Goal: Find specific page/section: Find specific page/section

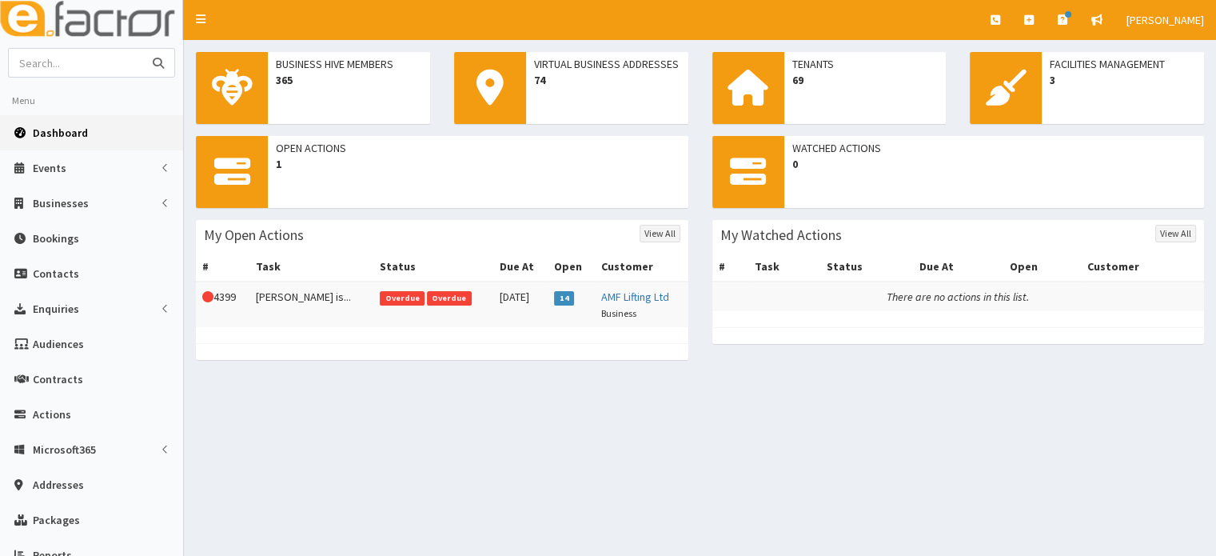
click at [82, 54] on input "text" at bounding box center [76, 63] width 134 height 28
type input "[PERSON_NAME]"
click at [142, 49] on button "submit" at bounding box center [158, 63] width 32 height 28
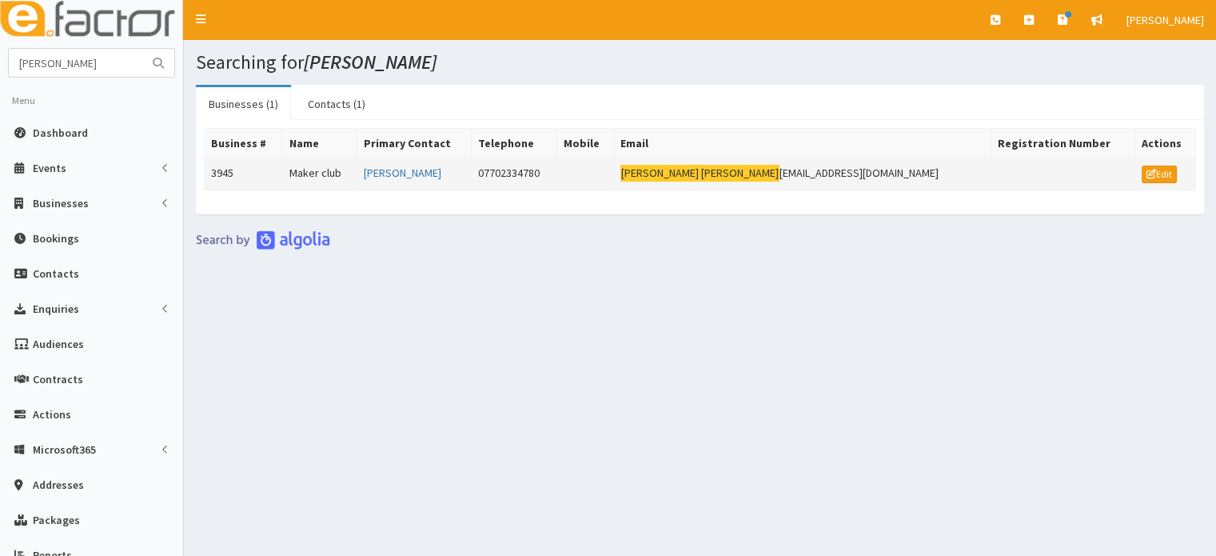
click at [336, 168] on td "Maker club" at bounding box center [319, 174] width 74 height 32
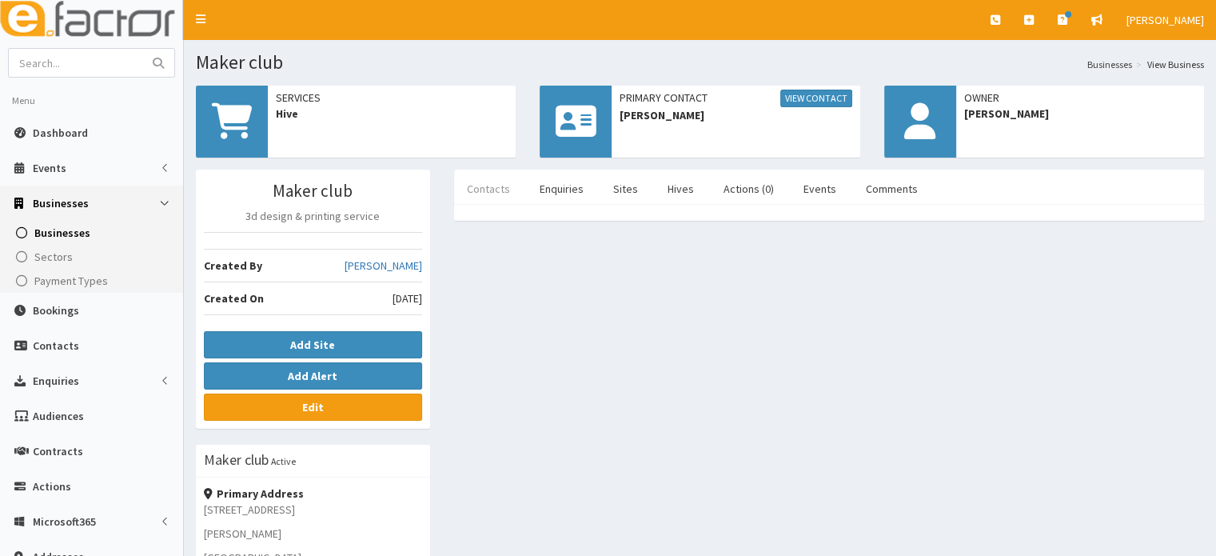
click at [497, 194] on link "Contacts" at bounding box center [488, 189] width 69 height 34
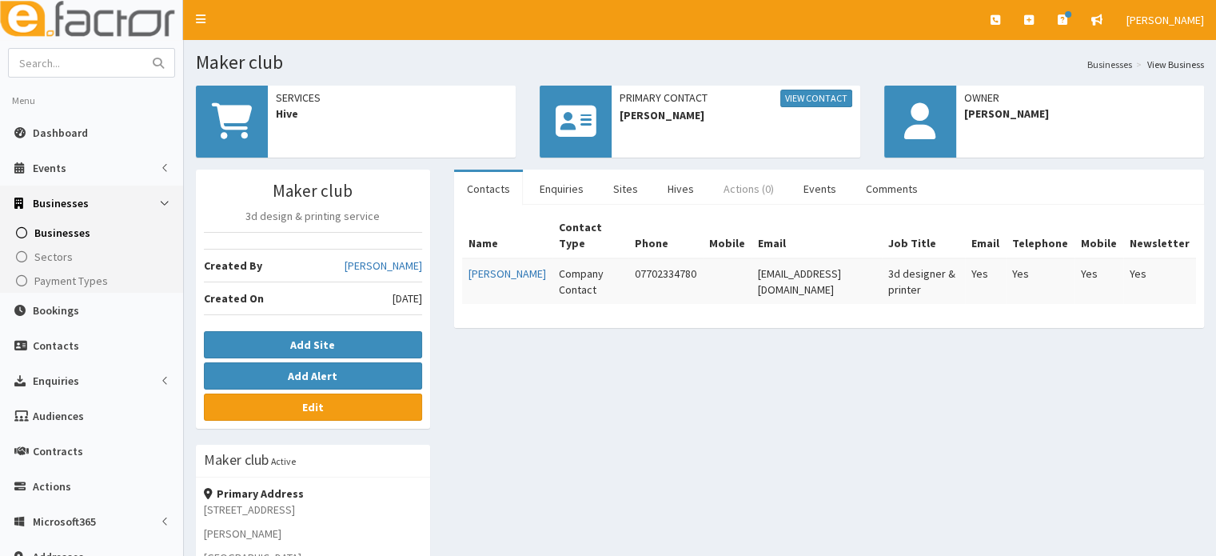
click at [758, 198] on link "Actions (0)" at bounding box center [749, 189] width 76 height 34
